Goal: Find specific page/section: Find specific page/section

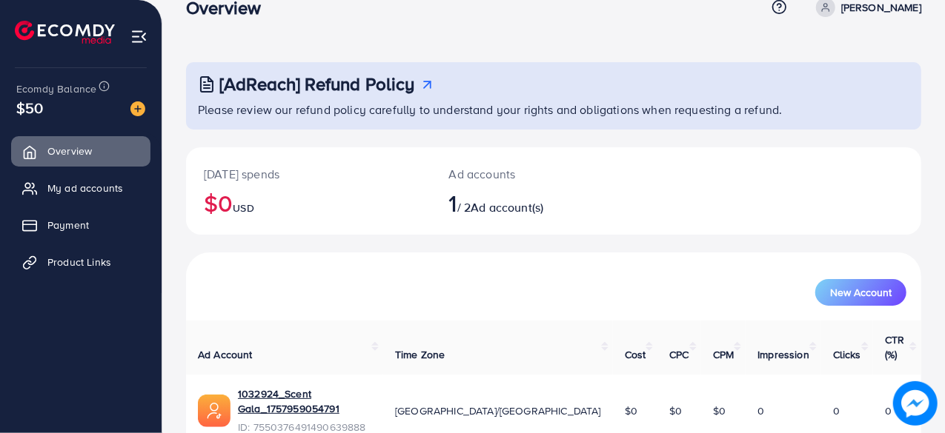
scroll to position [76, 0]
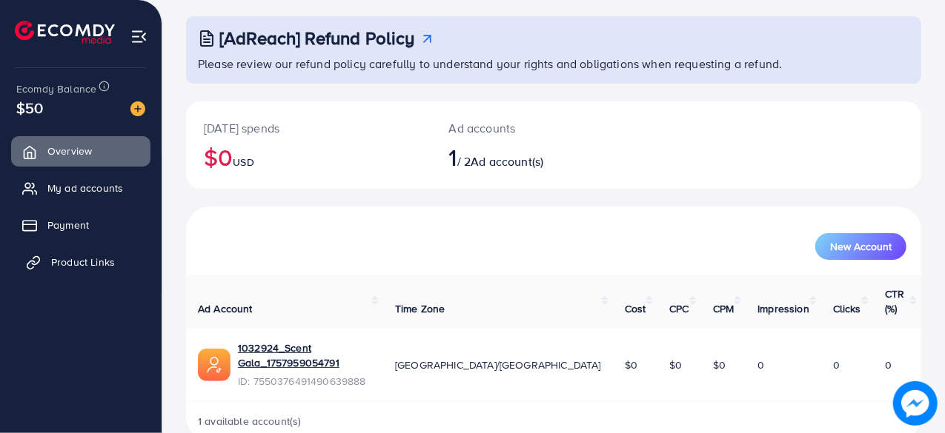
click at [77, 264] on span "Product Links" at bounding box center [83, 262] width 64 height 15
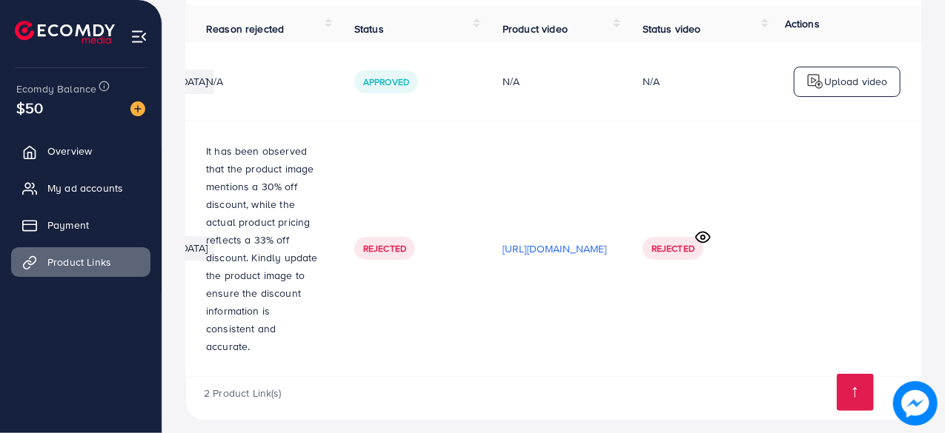
scroll to position [0, 438]
click at [708, 233] on icon at bounding box center [703, 238] width 16 height 16
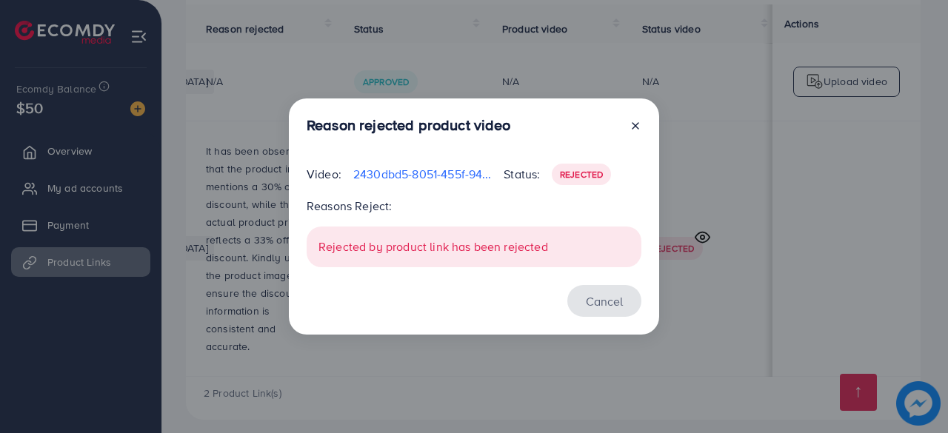
click at [603, 297] on button "Cancel" at bounding box center [605, 301] width 74 height 32
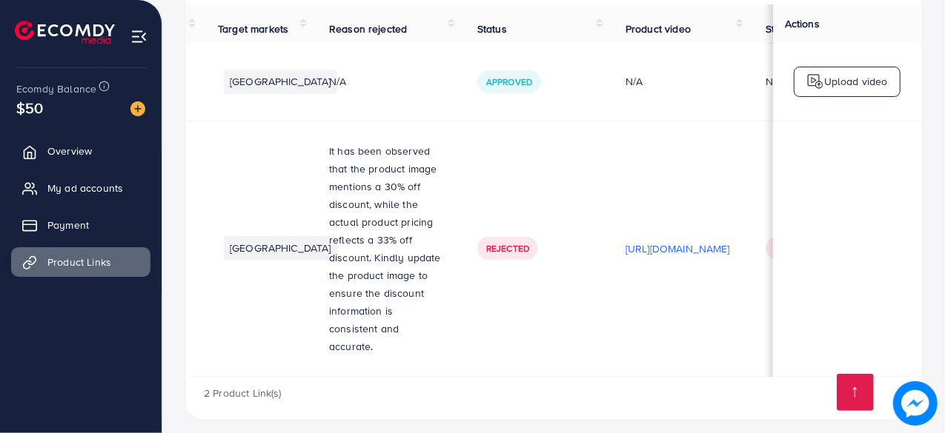
scroll to position [0, 0]
